Goal: Information Seeking & Learning: Understand process/instructions

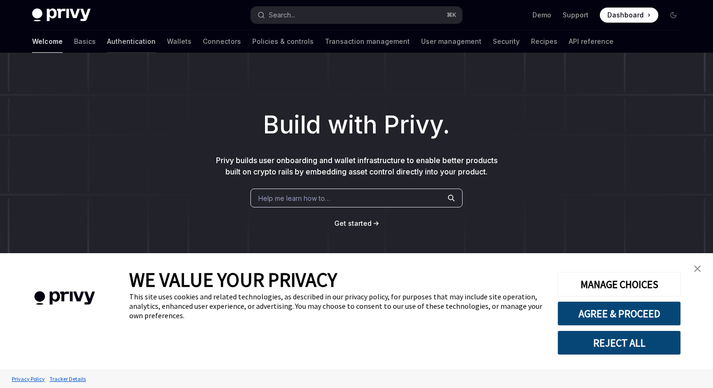
click at [107, 38] on link "Authentication" at bounding box center [131, 41] width 49 height 23
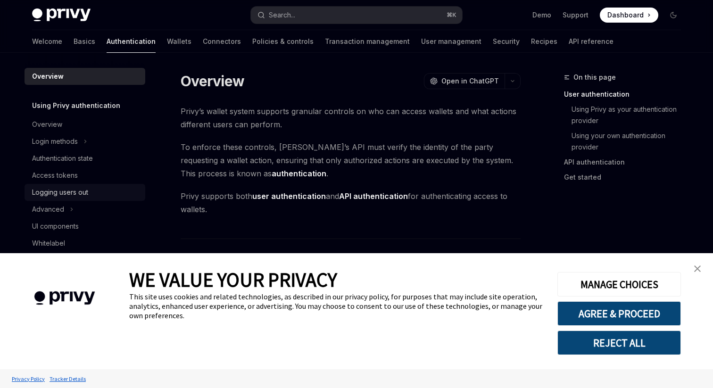
click at [69, 187] on div "Logging users out" at bounding box center [60, 192] width 56 height 11
type textarea "*"
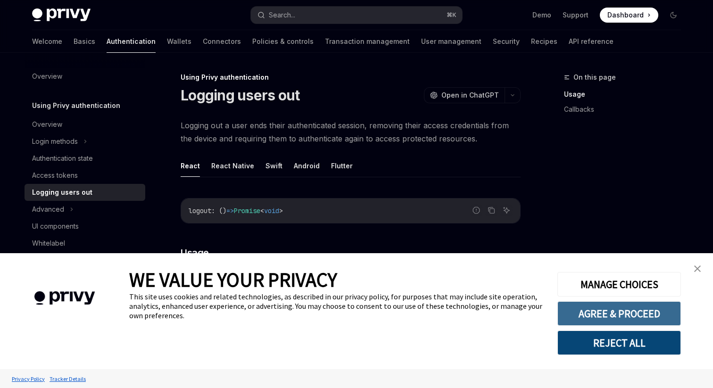
click at [644, 311] on button "AGREE & PROCEED" at bounding box center [619, 313] width 124 height 25
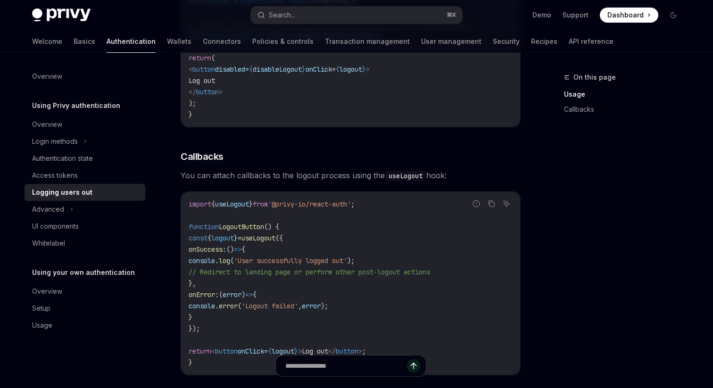
scroll to position [428, 0]
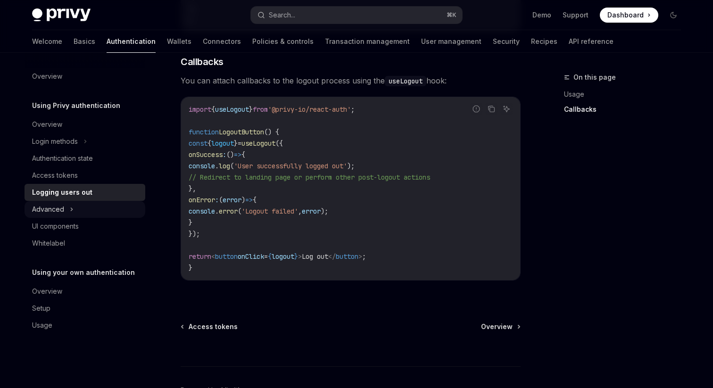
click at [37, 206] on div "Advanced" at bounding box center [48, 209] width 32 height 11
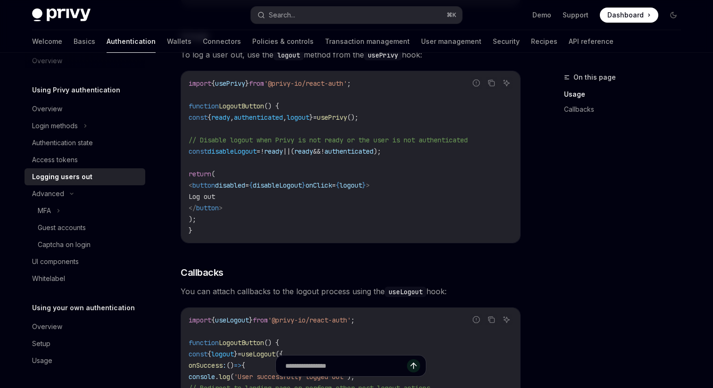
scroll to position [0, 0]
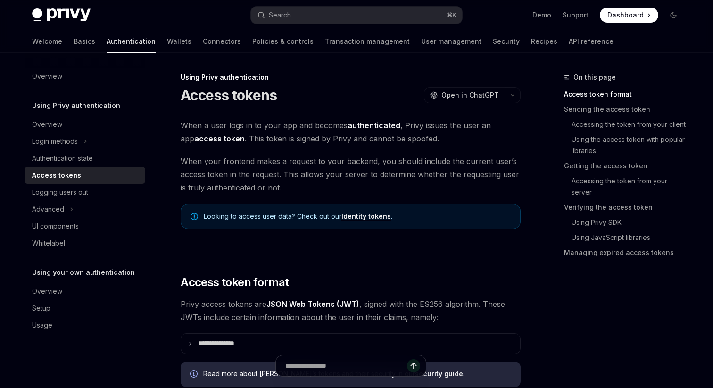
click at [354, 219] on link "Identity tokens" at bounding box center [366, 216] width 50 height 8
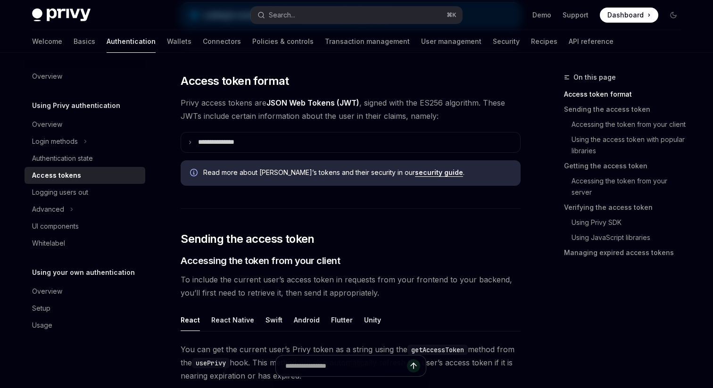
scroll to position [241, 0]
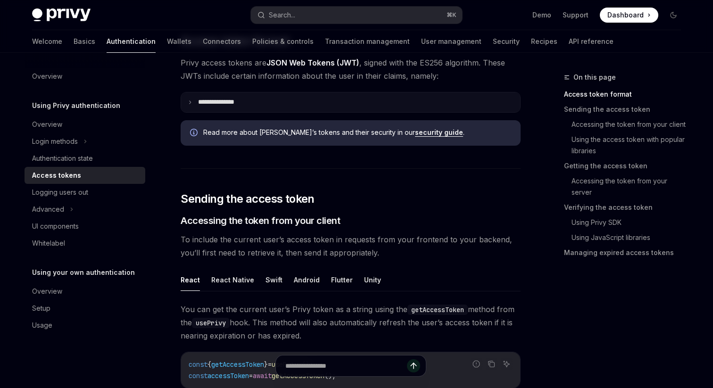
click at [265, 104] on summary "**********" at bounding box center [350, 102] width 339 height 20
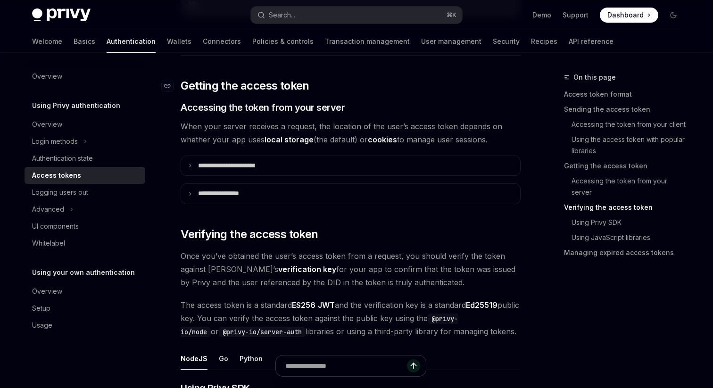
scroll to position [1507, 0]
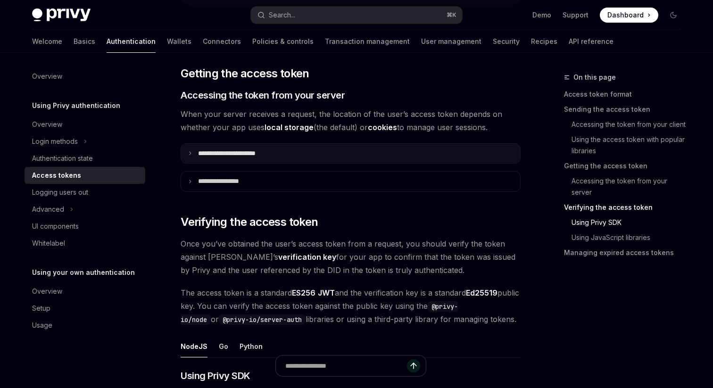
click at [273, 155] on p "**********" at bounding box center [237, 153] width 79 height 8
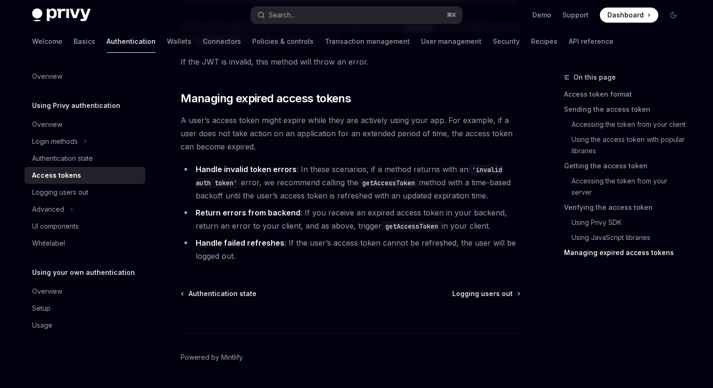
scroll to position [3114, 0]
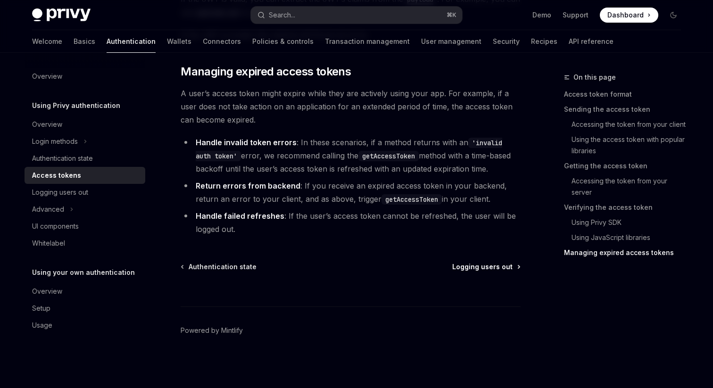
click at [481, 267] on span "Logging users out" at bounding box center [482, 266] width 60 height 9
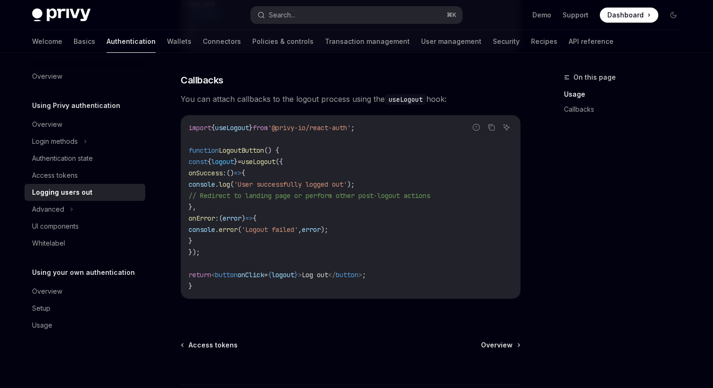
scroll to position [488, 0]
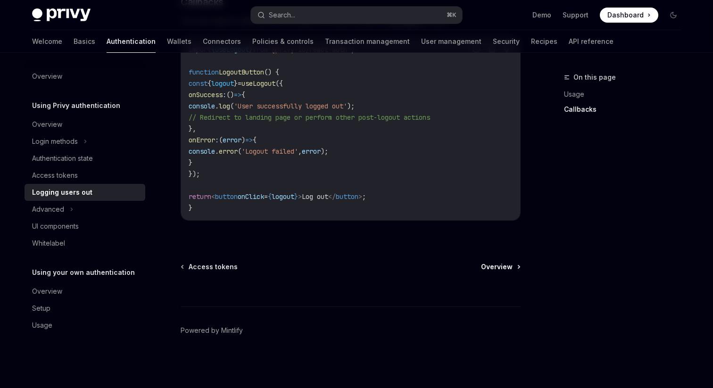
click at [506, 267] on span "Overview" at bounding box center [497, 266] width 32 height 9
type textarea "*"
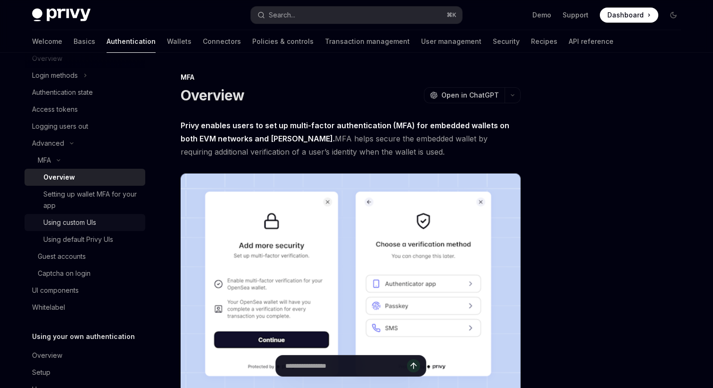
scroll to position [95, 0]
